Goal: Task Accomplishment & Management: Manage account settings

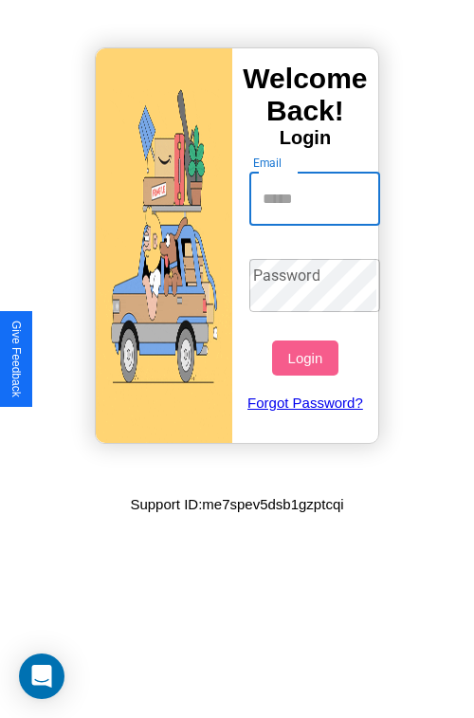
click at [317, 198] on input "Email" at bounding box center [315, 199] width 132 height 53
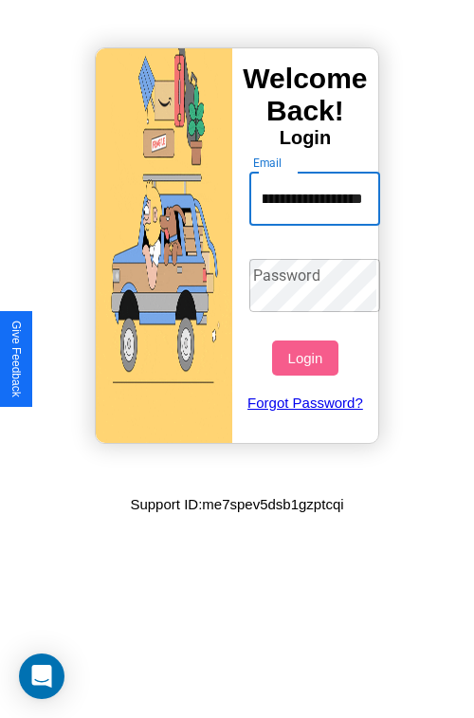
scroll to position [0, 80]
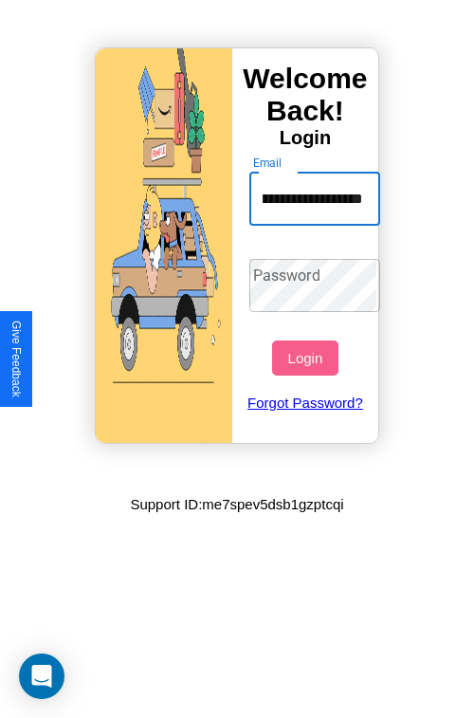
type input "**********"
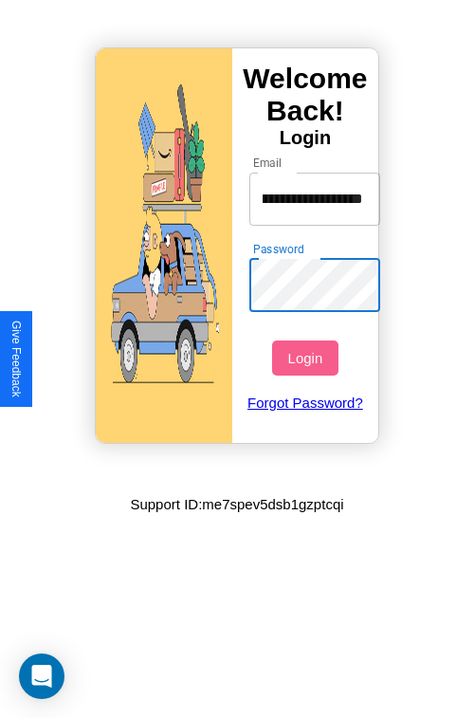
scroll to position [0, 0]
click at [307, 358] on button "Login" at bounding box center [304, 357] width 65 height 35
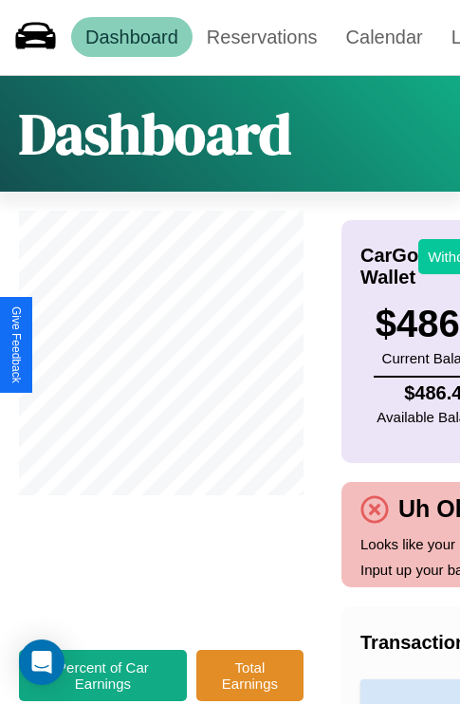
click at [446, 256] on button "Withdraw" at bounding box center [457, 256] width 79 height 35
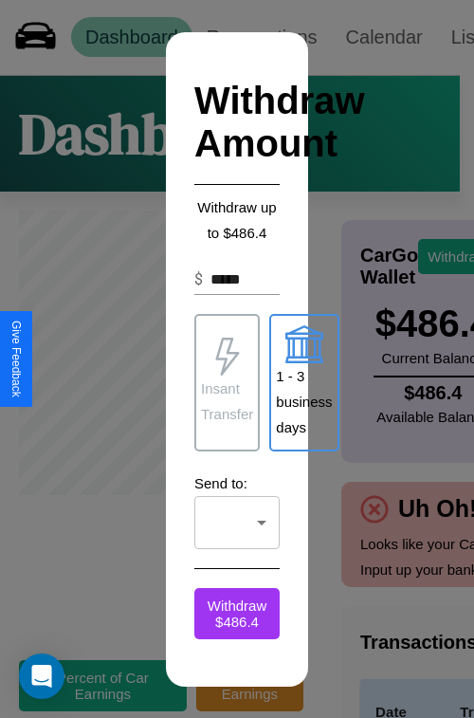
click at [303, 382] on p "1 - 3 business days" at bounding box center [304, 401] width 56 height 77
click at [227, 382] on p "Insant Transfer" at bounding box center [227, 401] width 52 height 51
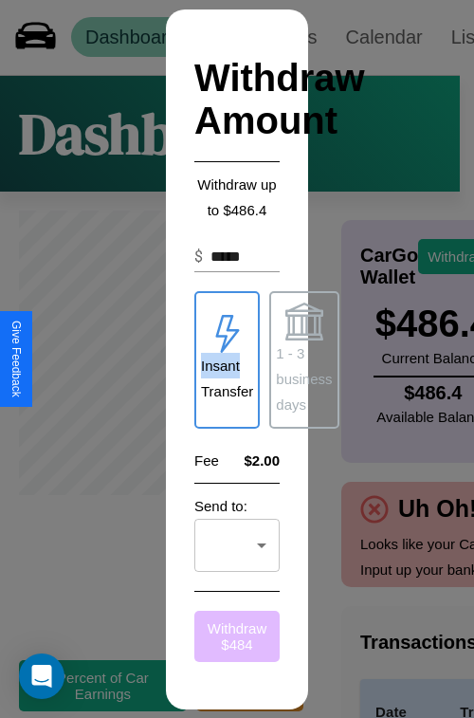
click at [237, 635] on button "Withdraw $ 484" at bounding box center [236, 636] width 85 height 51
